Goal: Information Seeking & Learning: Learn about a topic

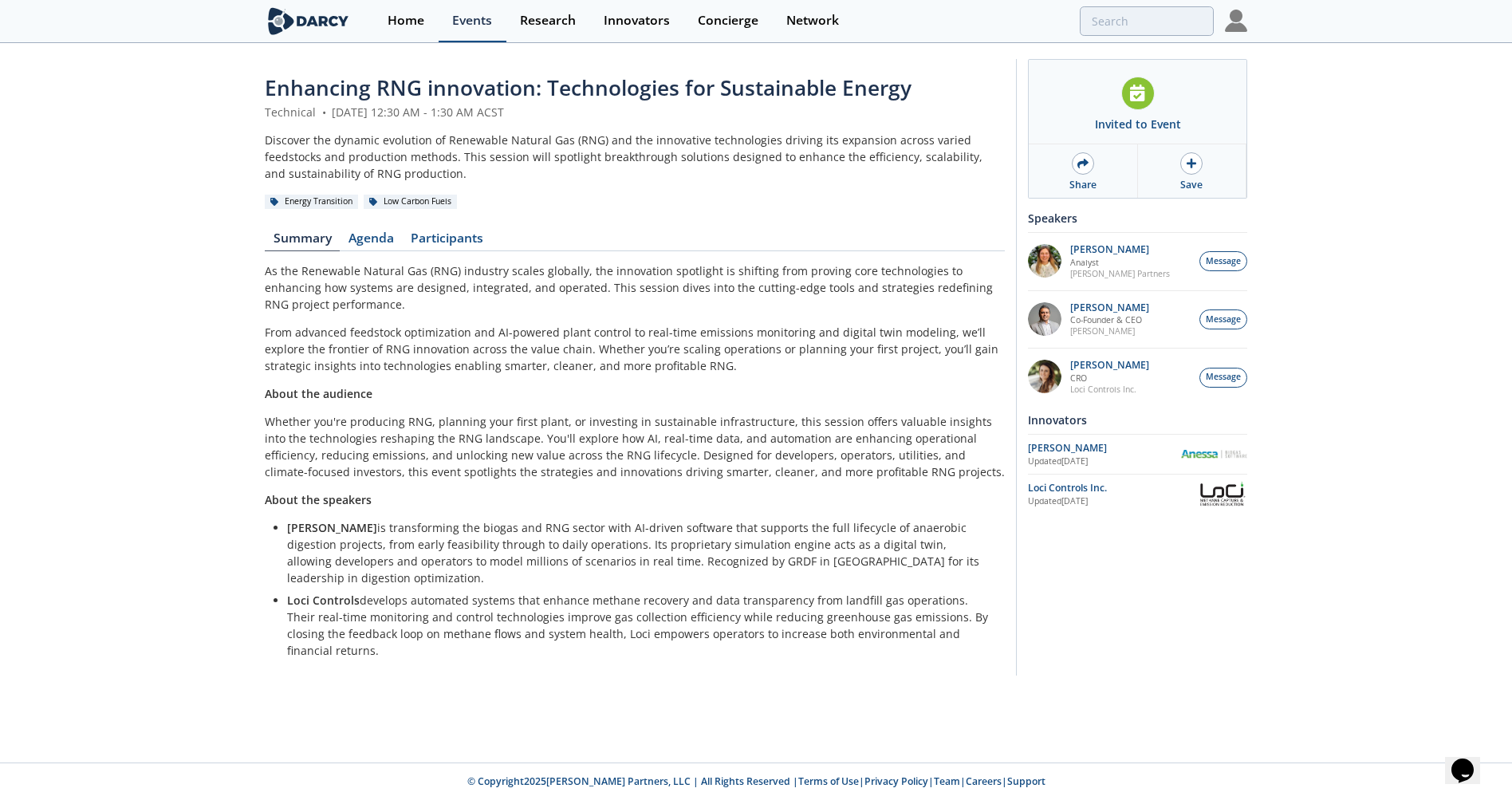
click at [468, 17] on div "Events" at bounding box center [472, 21] width 40 height 13
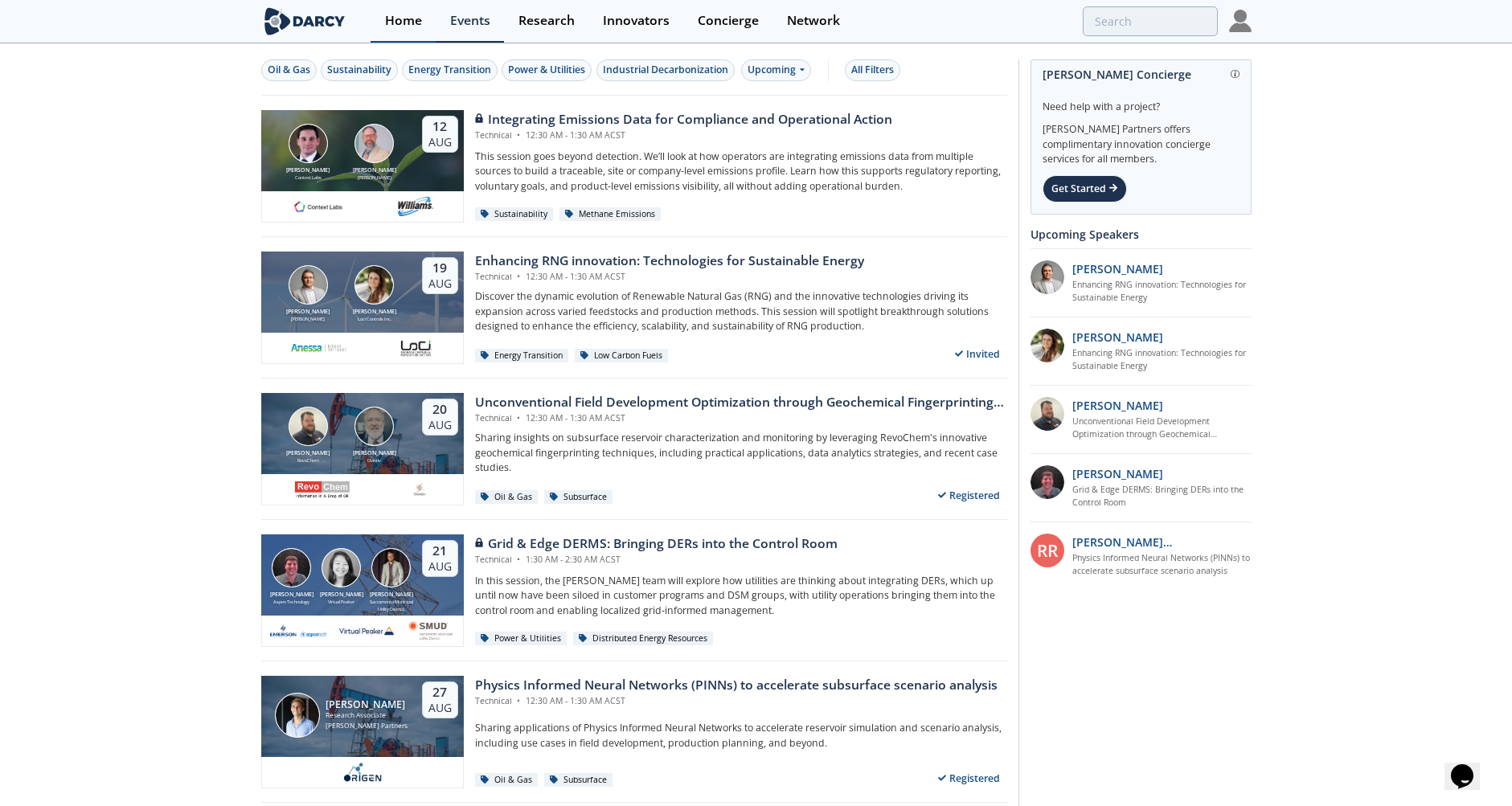
click at [410, 16] on div "Home" at bounding box center [404, 21] width 37 height 13
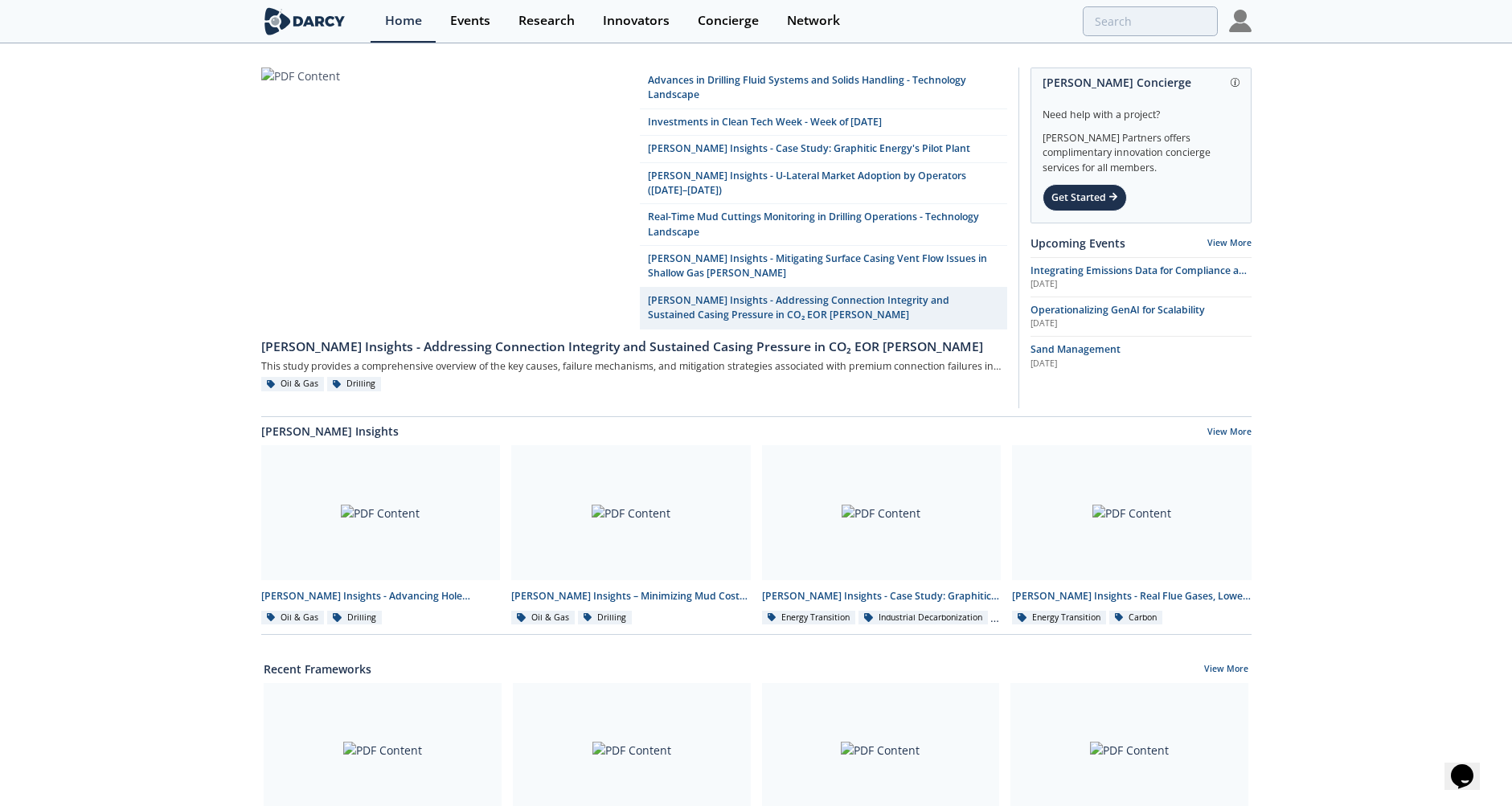
click at [441, 159] on link at bounding box center [445, 198] width 368 height 262
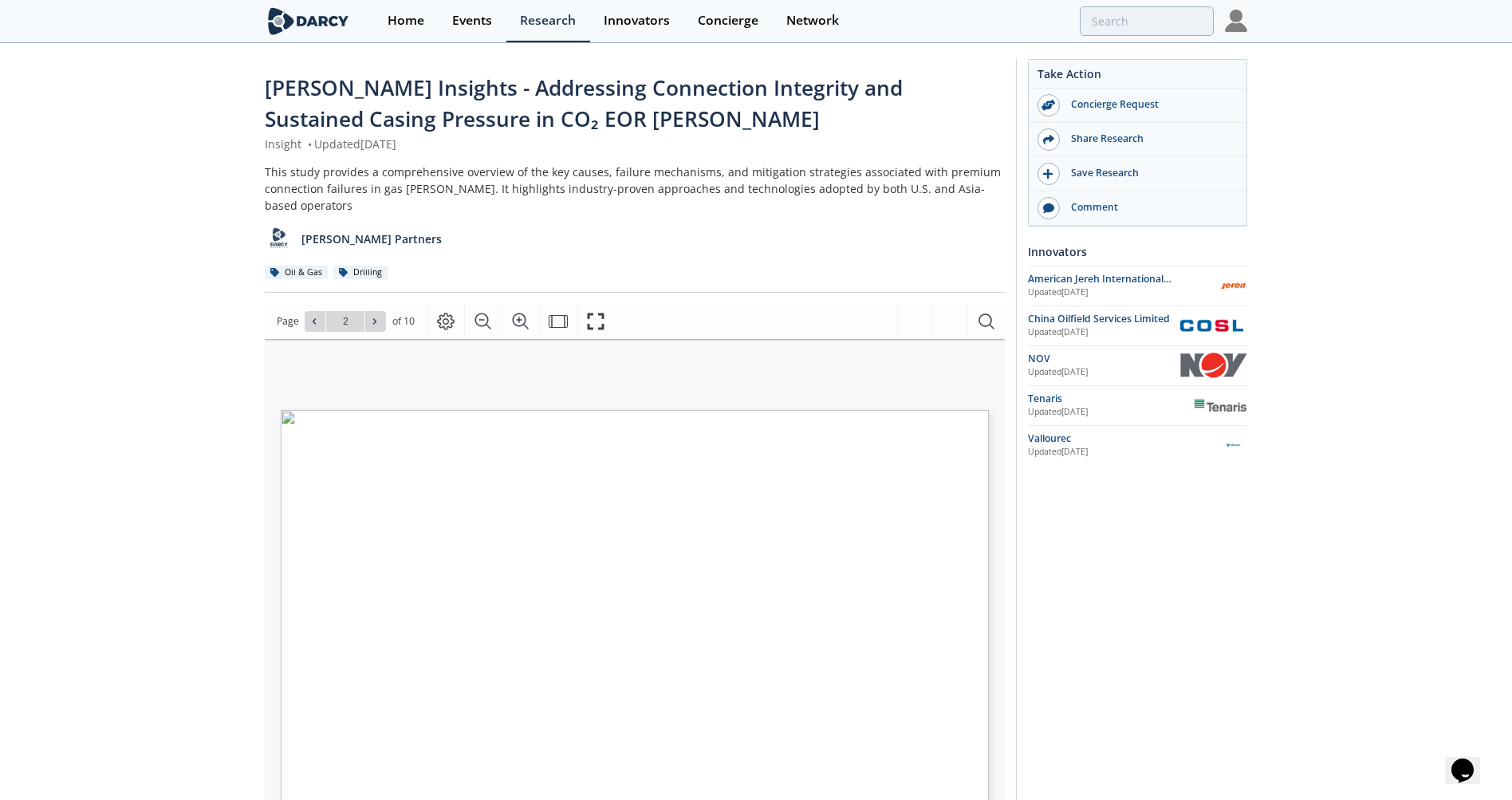
type input "3"
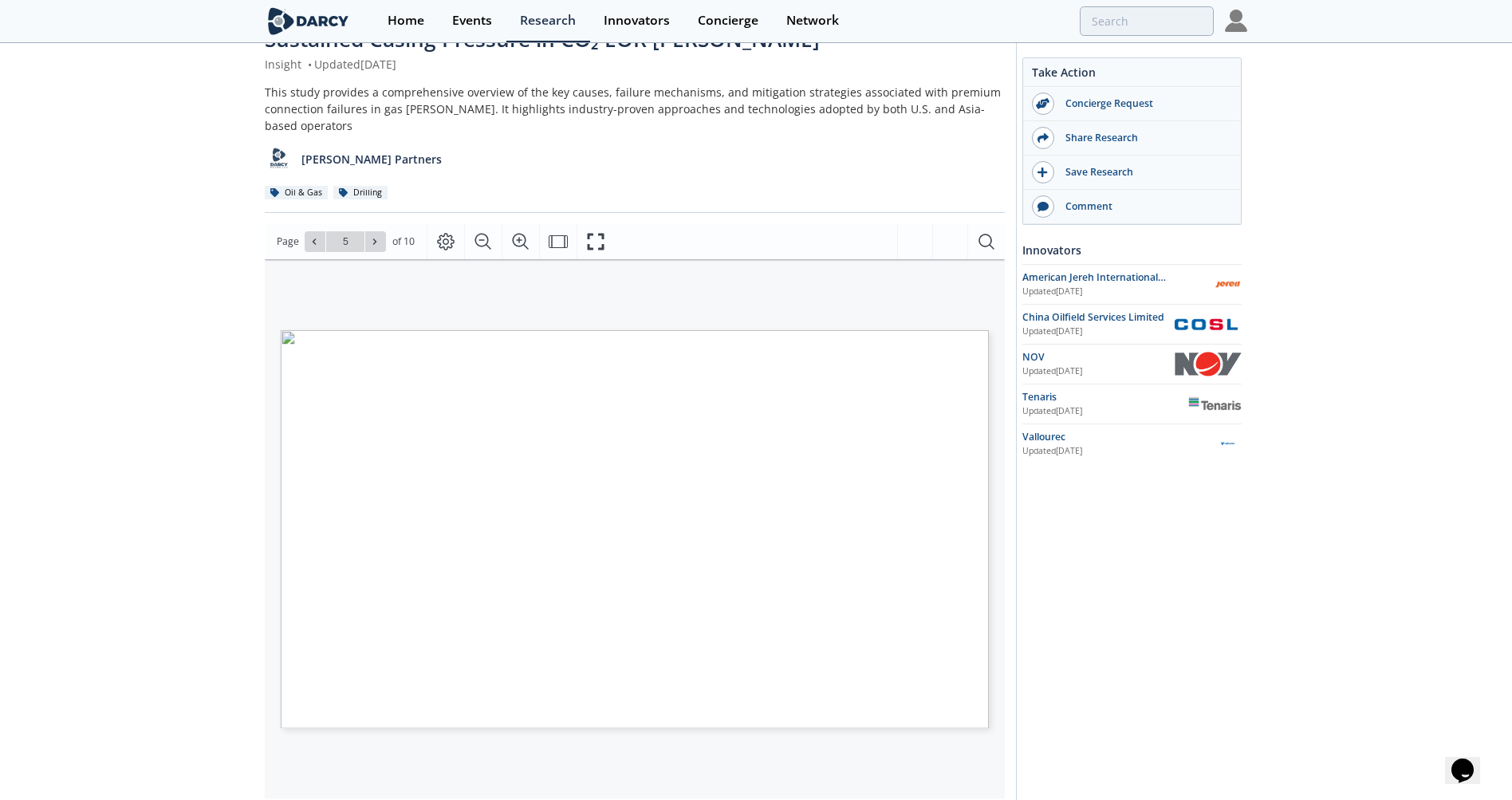
type input "6"
type input "5"
type input "1"
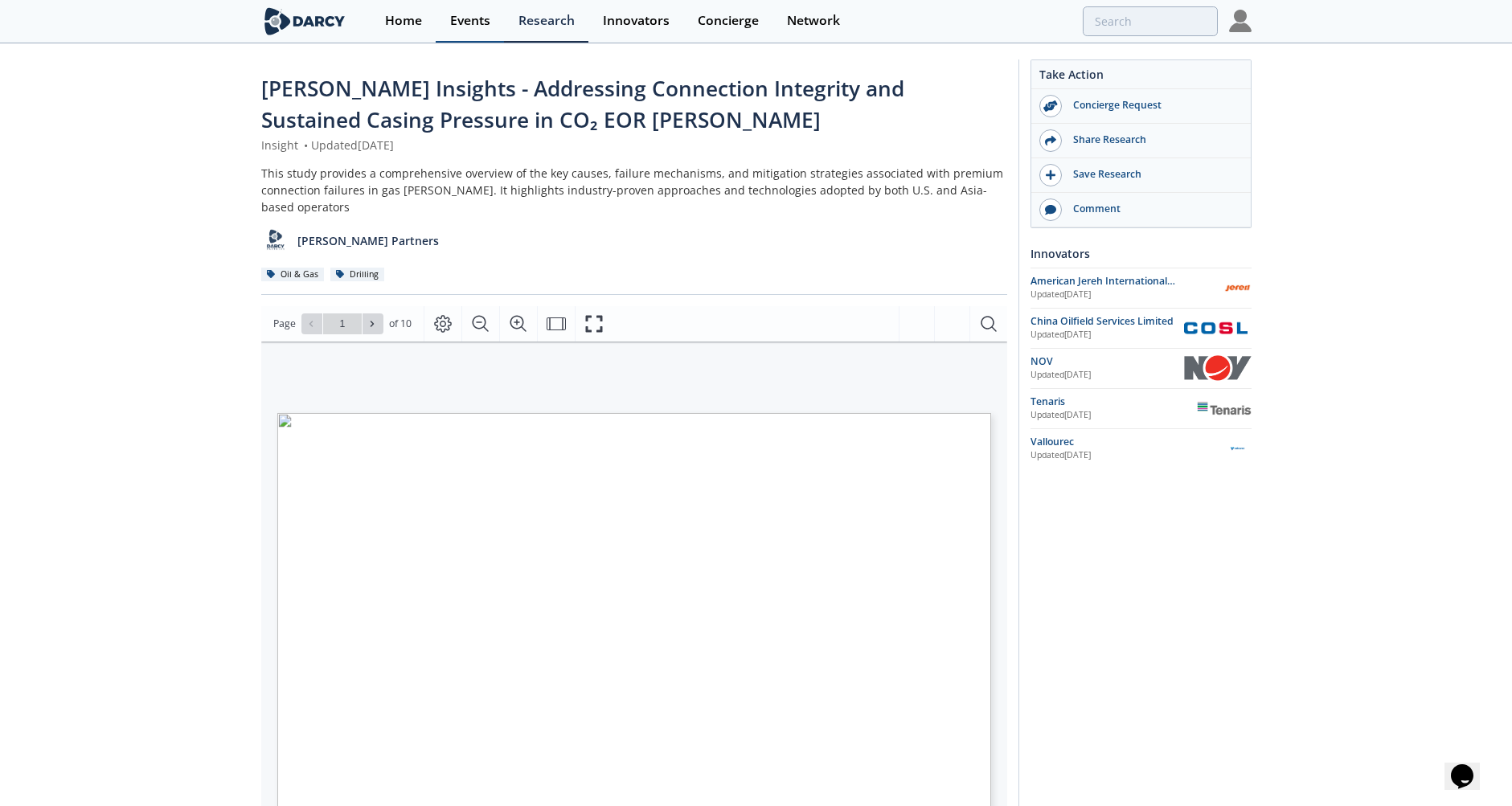
click at [477, 19] on div "Events" at bounding box center [470, 21] width 40 height 13
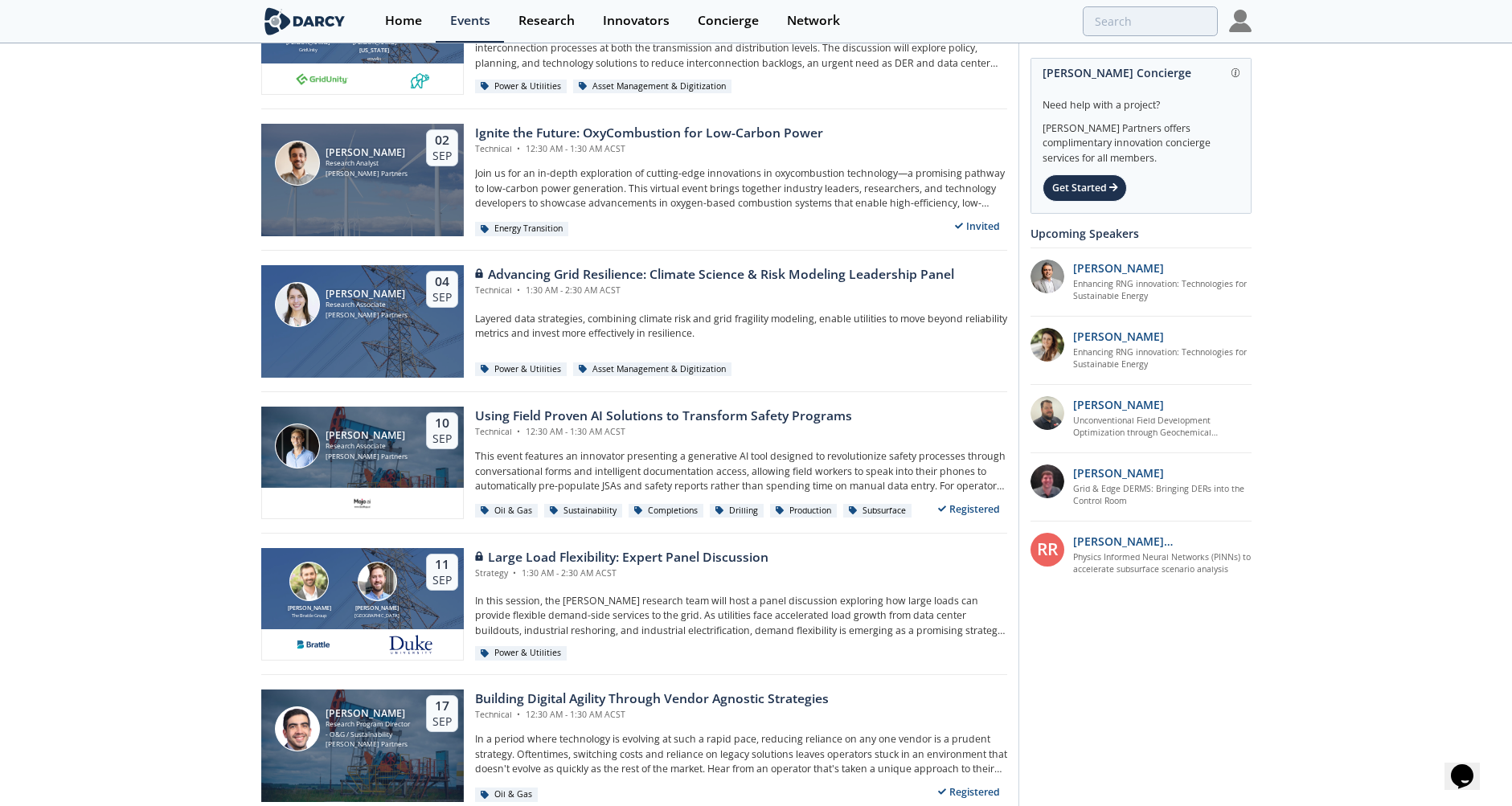
scroll to position [884, 0]
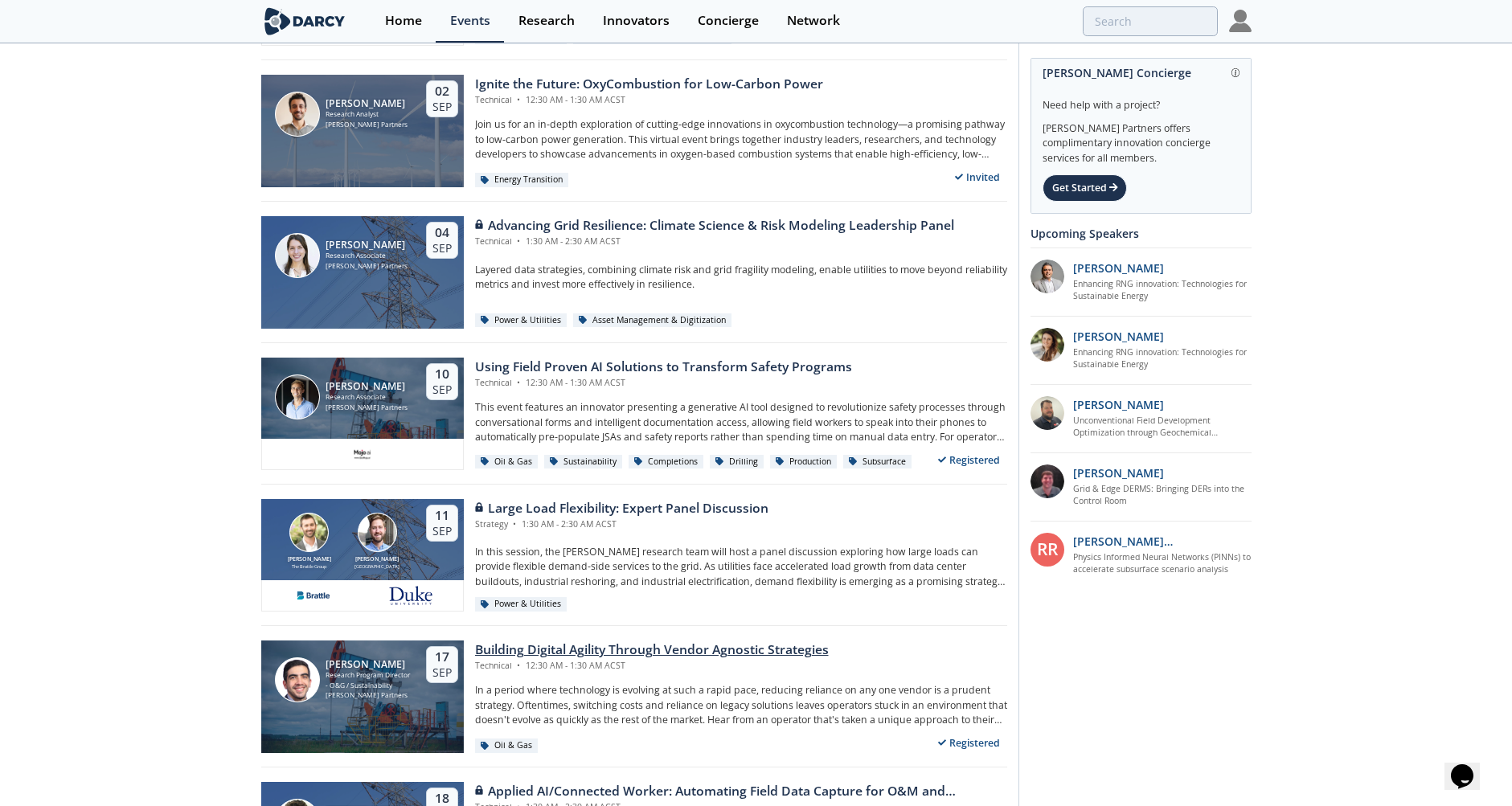
click at [708, 689] on p "In a period where technology is evolving at such a rapid pace, reducing relianc…" at bounding box center [741, 706] width 532 height 44
